Goal: Task Accomplishment & Management: Manage account settings

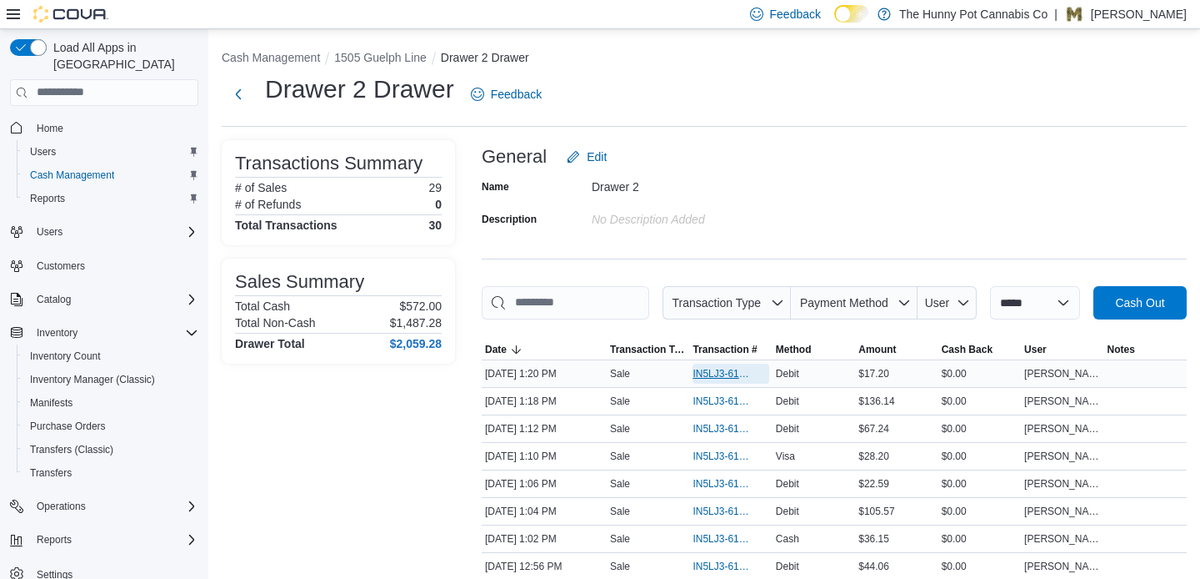
click at [723, 380] on span "IN5LJ3-6155378" at bounding box center [722, 373] width 59 height 13
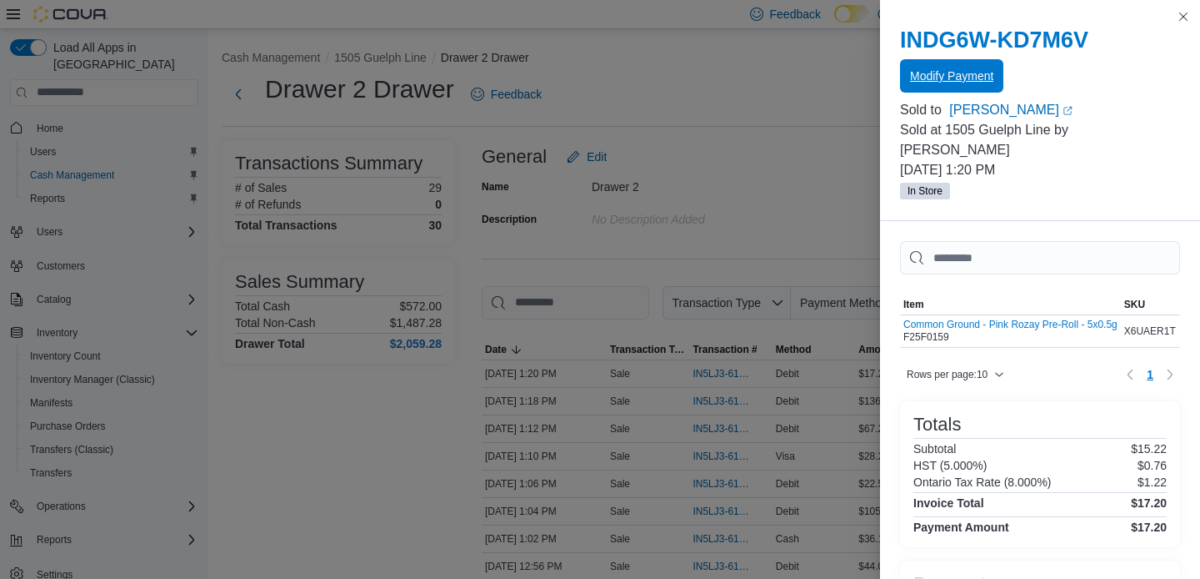
click at [924, 87] on span "Modify Payment" at bounding box center [951, 75] width 83 height 33
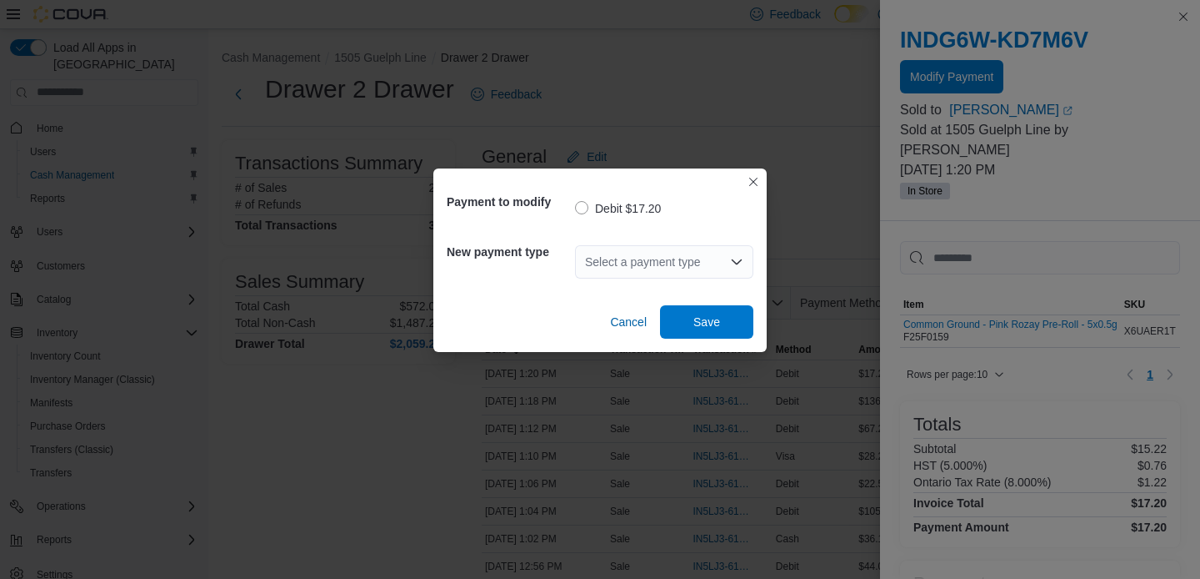
click at [662, 264] on div "Select a payment type" at bounding box center [664, 261] width 178 height 33
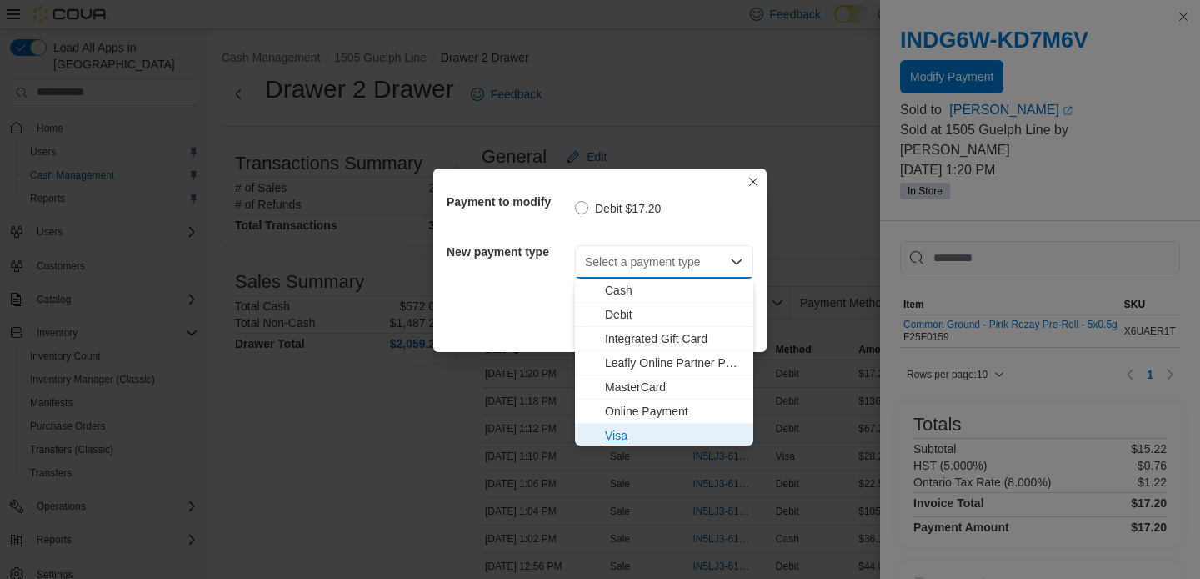
click at [661, 430] on span "Visa" at bounding box center [674, 435] width 138 height 17
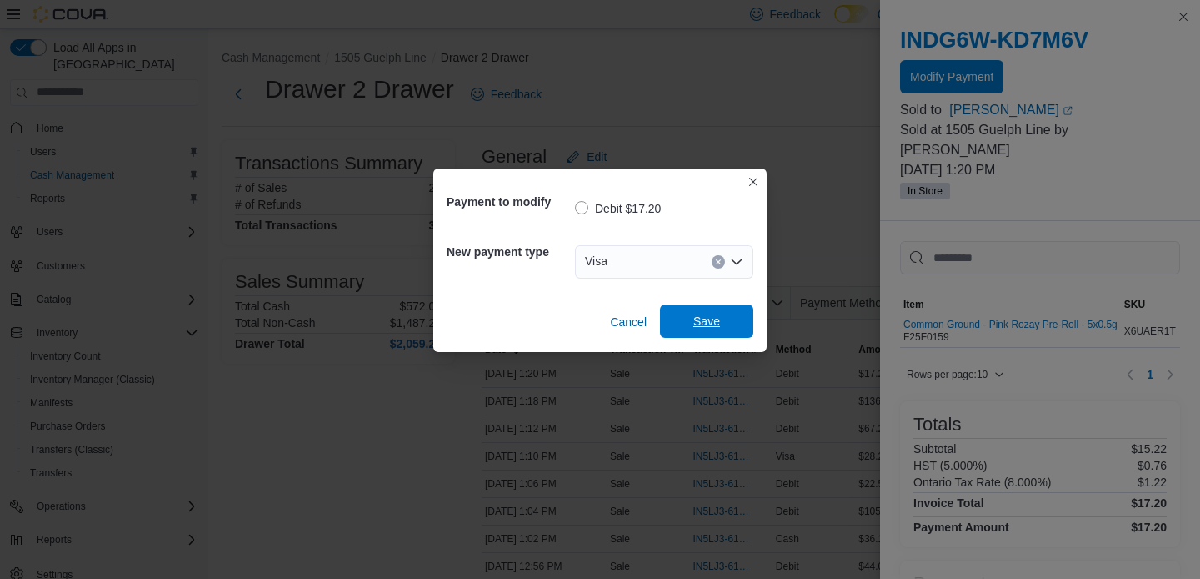
click at [704, 321] on span "Save" at bounding box center [707, 321] width 27 height 17
